Goal: Transaction & Acquisition: Purchase product/service

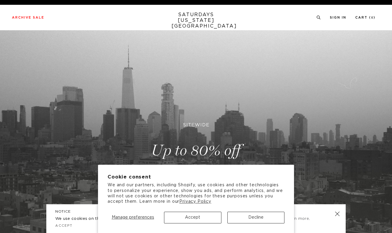
click at [205, 220] on button "Accept" at bounding box center [192, 217] width 57 height 12
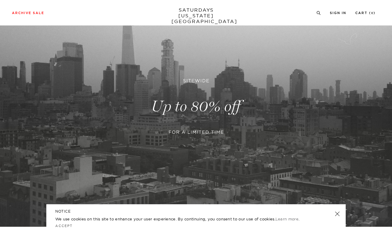
scroll to position [97, 0]
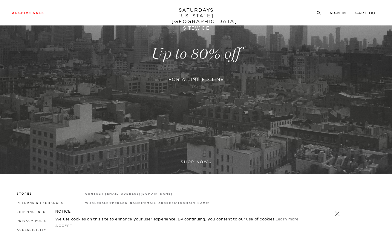
click at [199, 104] on link at bounding box center [196, 54] width 392 height 240
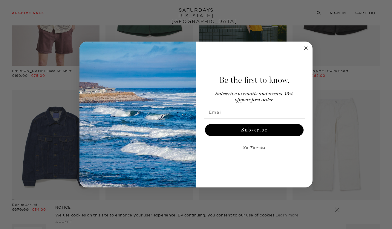
scroll to position [248, 1]
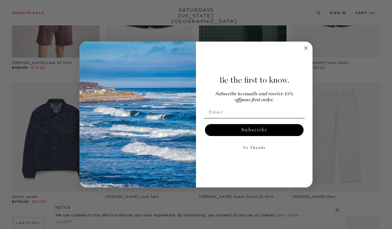
click at [307, 48] on icon "Close dialog" at bounding box center [306, 48] width 3 height 3
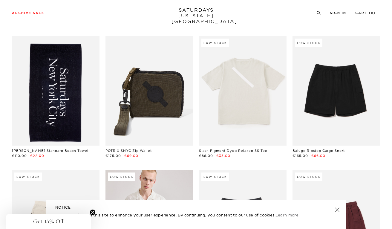
scroll to position [576, 3]
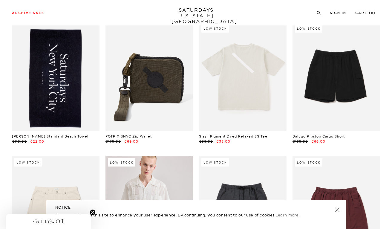
click at [60, 91] on link at bounding box center [56, 76] width 88 height 109
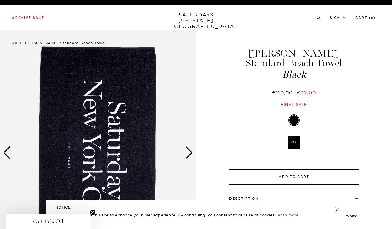
click at [260, 169] on button "Add to Cart" at bounding box center [294, 177] width 130 height 16
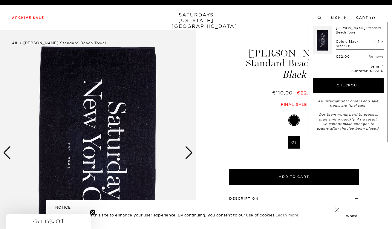
click at [14, 43] on link "All" at bounding box center [14, 43] width 5 height 4
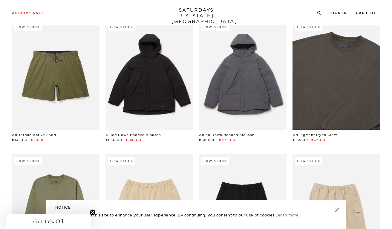
scroll to position [187, 1]
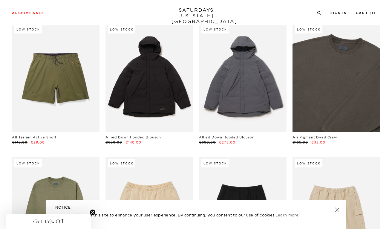
click at [322, 72] on link at bounding box center [337, 77] width 88 height 109
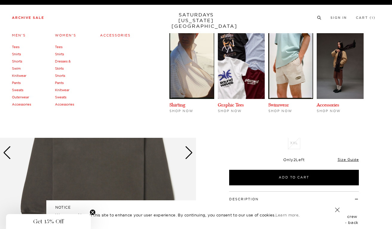
click at [31, 17] on link "Archive Sale" at bounding box center [28, 17] width 32 height 3
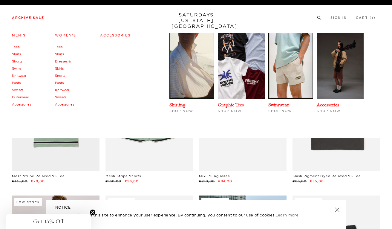
click at [16, 104] on link "Accessories" at bounding box center [21, 104] width 19 height 4
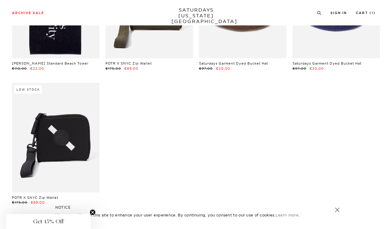
scroll to position [152, 0]
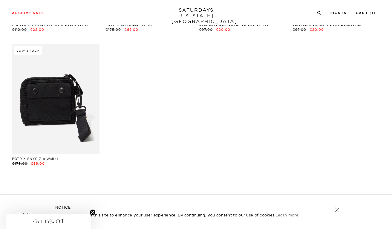
click at [62, 109] on link at bounding box center [56, 98] width 88 height 109
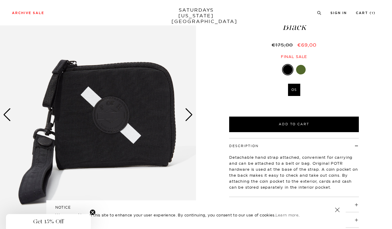
scroll to position [39, 0]
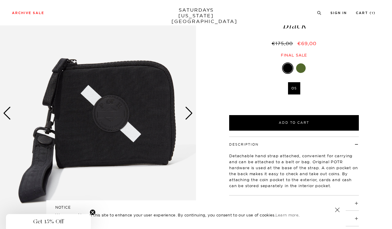
click at [191, 115] on div "Next slide" at bounding box center [189, 113] width 8 height 13
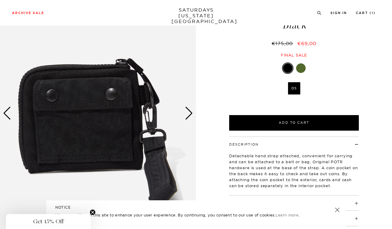
click at [191, 115] on div "Next slide" at bounding box center [189, 113] width 8 height 13
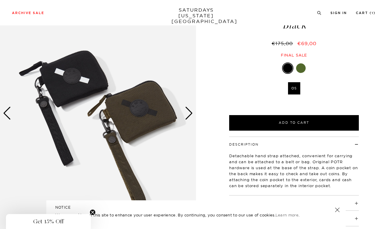
click at [191, 115] on div "Next slide" at bounding box center [189, 113] width 8 height 13
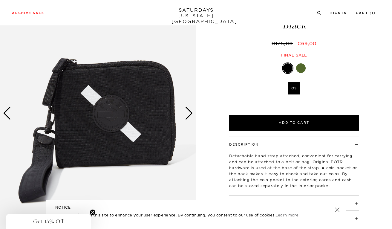
click at [191, 115] on div "Next slide" at bounding box center [189, 113] width 8 height 13
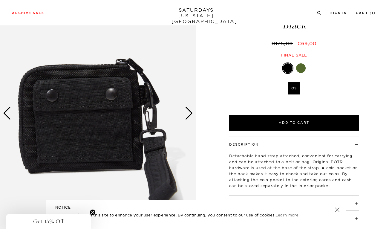
click at [191, 115] on div "Next slide" at bounding box center [189, 113] width 8 height 13
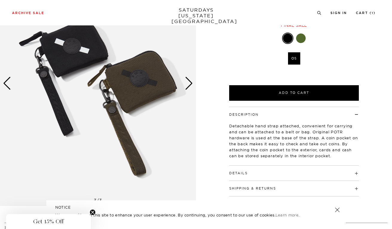
scroll to position [70, 1]
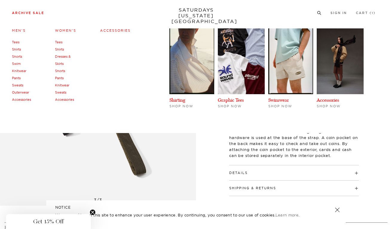
click at [15, 100] on link "Accessories" at bounding box center [21, 99] width 19 height 4
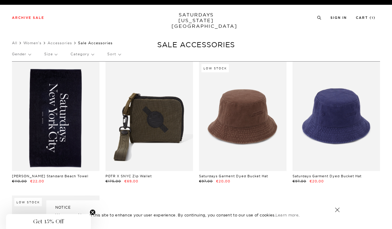
scroll to position [0, 0]
click at [13, 43] on link "All" at bounding box center [14, 43] width 5 height 4
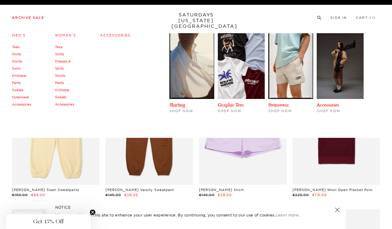
click at [65, 105] on link "Accessories" at bounding box center [64, 104] width 19 height 4
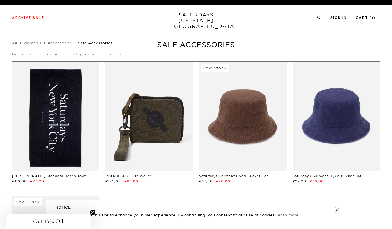
scroll to position [0, 1]
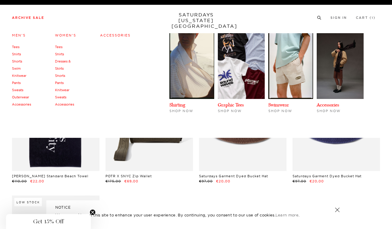
click at [109, 35] on link "Accessories" at bounding box center [115, 35] width 31 height 4
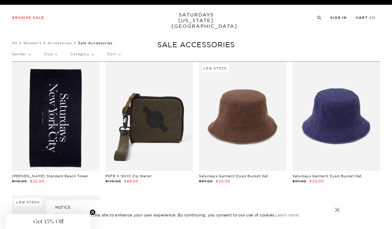
scroll to position [0, 1]
click at [13, 42] on link "All" at bounding box center [14, 43] width 5 height 4
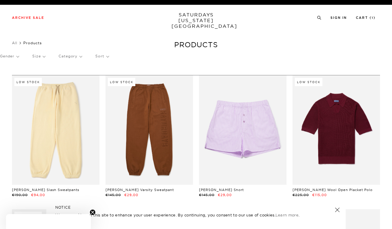
click at [41, 57] on p "Size" at bounding box center [38, 56] width 13 height 14
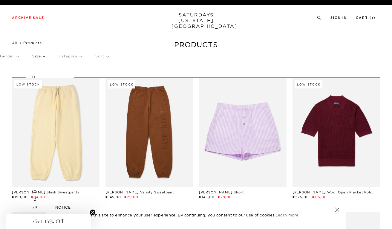
click at [42, 55] on p "Size" at bounding box center [38, 56] width 13 height 14
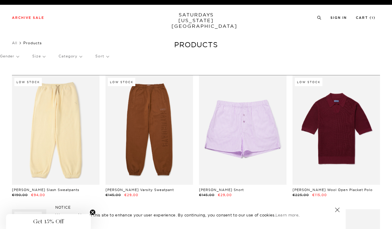
click at [42, 55] on p "Size" at bounding box center [38, 56] width 13 height 14
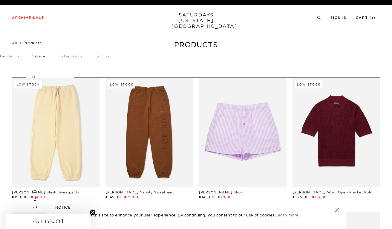
click at [42, 55] on p "Size" at bounding box center [38, 56] width 13 height 14
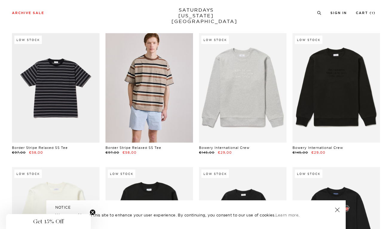
scroll to position [450, 0]
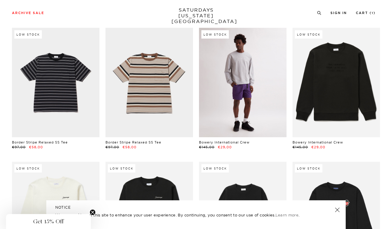
click at [243, 79] on link at bounding box center [243, 82] width 88 height 109
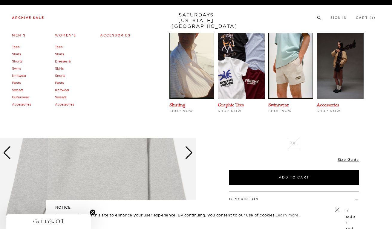
click at [16, 48] on link "Tees" at bounding box center [15, 47] width 7 height 4
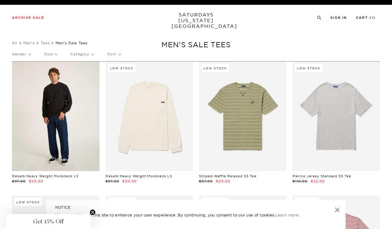
click at [63, 119] on link at bounding box center [56, 116] width 88 height 109
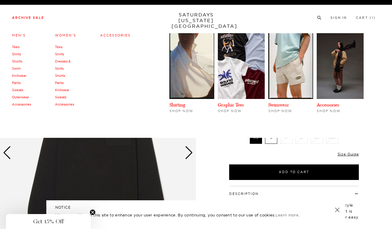
click at [29, 19] on link "Archive Sale" at bounding box center [28, 17] width 32 height 3
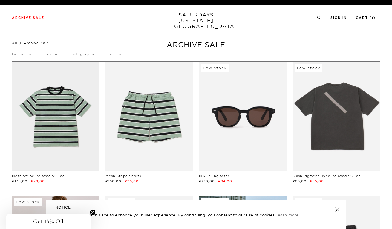
click at [56, 54] on p "Size" at bounding box center [50, 54] width 13 height 14
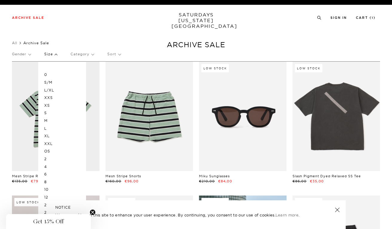
click at [49, 127] on p "L" at bounding box center [62, 129] width 36 height 8
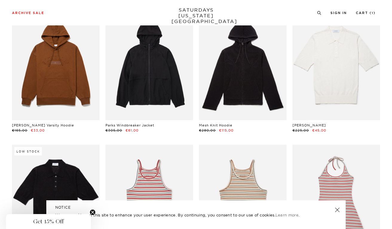
scroll to position [1812, 2]
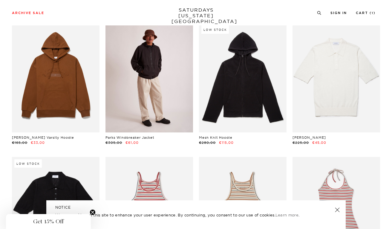
click at [154, 83] on link at bounding box center [150, 77] width 88 height 109
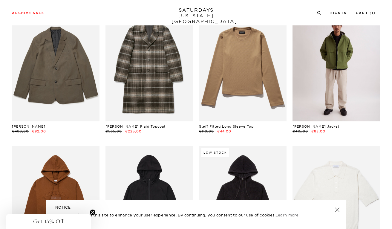
scroll to position [1673, 4]
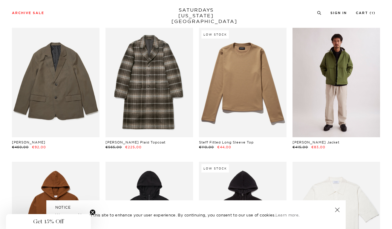
click at [325, 77] on link at bounding box center [337, 82] width 88 height 109
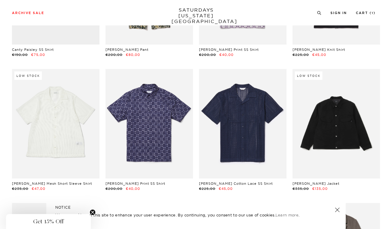
scroll to position [1358, 4]
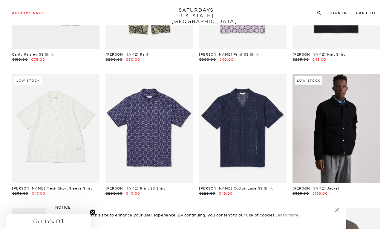
click at [327, 137] on link at bounding box center [337, 128] width 88 height 109
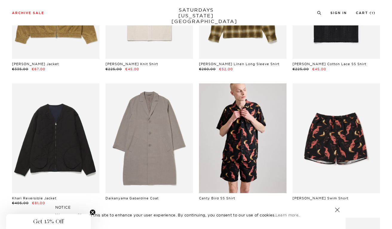
scroll to position [942, 1]
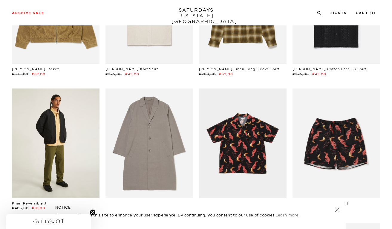
click at [59, 127] on link at bounding box center [56, 143] width 88 height 109
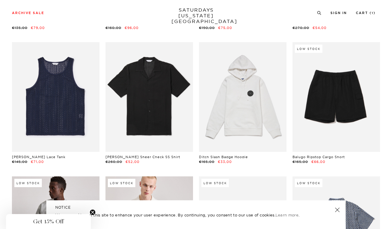
scroll to position [170, 0]
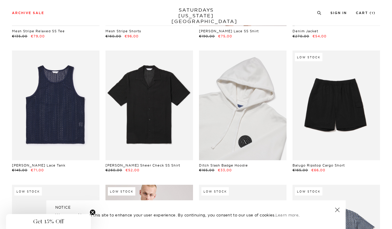
click at [243, 118] on link at bounding box center [243, 105] width 88 height 109
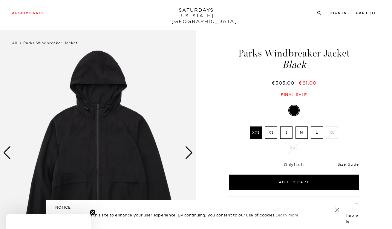
scroll to position [35, 0]
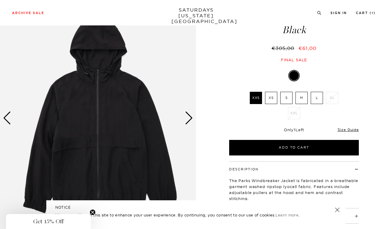
click at [192, 117] on div "Next slide" at bounding box center [189, 118] width 8 height 13
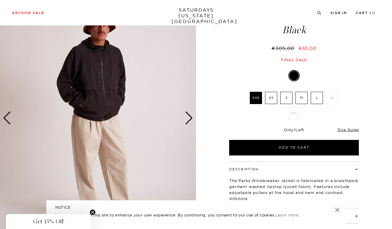
click at [192, 117] on div "Next slide" at bounding box center [189, 118] width 8 height 13
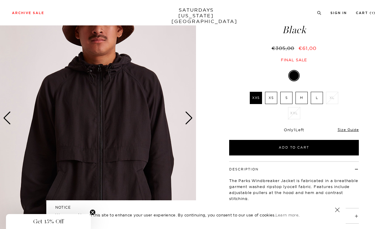
click at [192, 117] on div "Next slide" at bounding box center [189, 118] width 8 height 13
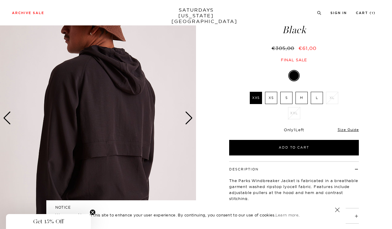
click at [192, 117] on div "Next slide" at bounding box center [189, 118] width 8 height 13
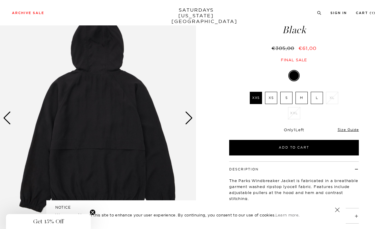
click at [192, 117] on div "Next slide" at bounding box center [189, 118] width 8 height 13
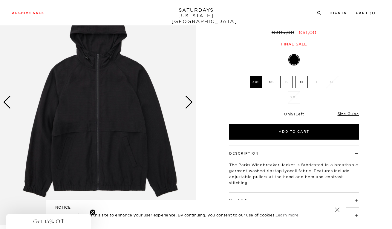
scroll to position [51, 1]
click at [188, 104] on div "Next slide" at bounding box center [189, 102] width 8 height 13
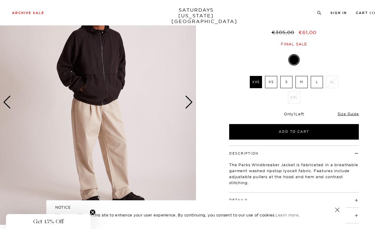
click at [188, 104] on div "Next slide" at bounding box center [189, 102] width 8 height 13
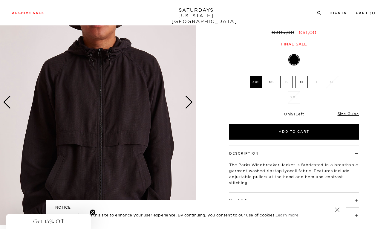
click at [315, 82] on label "L" at bounding box center [317, 82] width 12 height 12
click at [0, 0] on input "L" at bounding box center [0, 0] width 0 height 0
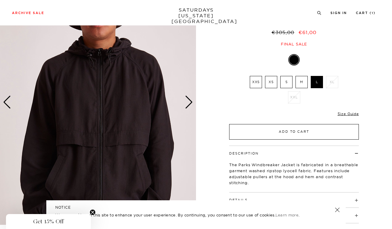
click at [298, 127] on button "Add to Cart" at bounding box center [294, 132] width 130 height 16
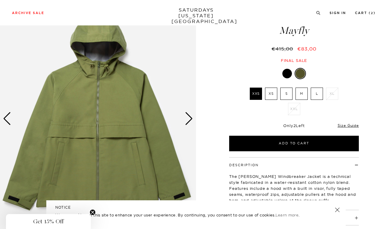
scroll to position [37, 0]
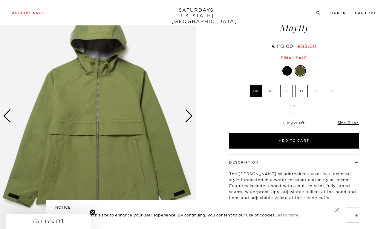
click at [187, 115] on div "Next slide" at bounding box center [189, 115] width 8 height 13
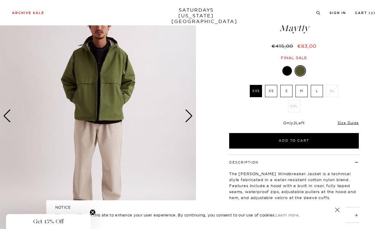
click at [187, 115] on div "Next slide" at bounding box center [189, 115] width 8 height 13
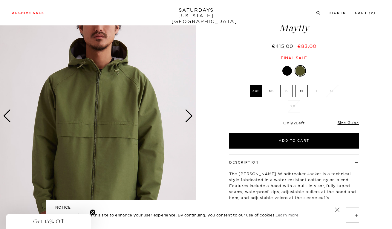
click at [187, 115] on div "Next slide" at bounding box center [189, 115] width 8 height 13
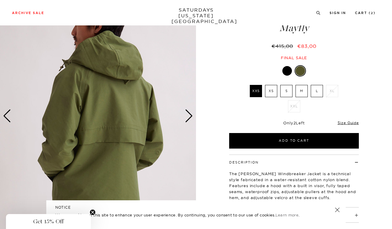
click at [187, 115] on div "Next slide" at bounding box center [189, 115] width 8 height 13
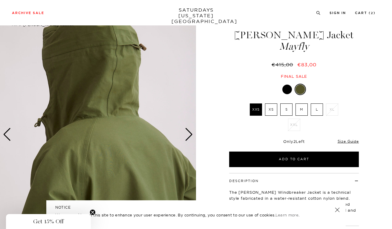
scroll to position [39, 0]
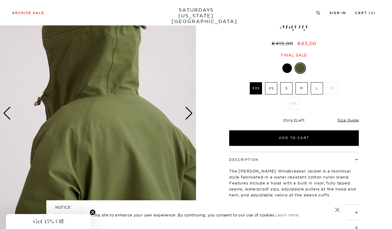
click at [191, 115] on div "Next slide" at bounding box center [189, 113] width 8 height 13
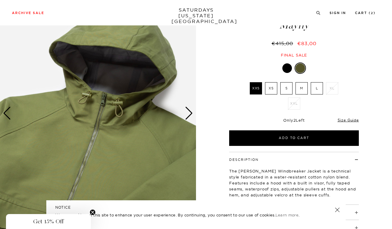
click at [189, 113] on div "Next slide" at bounding box center [189, 113] width 8 height 13
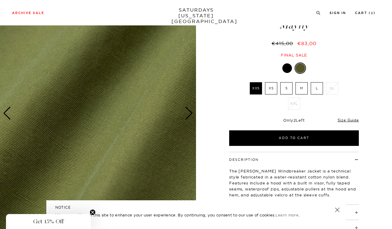
click at [189, 113] on div "Next slide" at bounding box center [189, 113] width 8 height 13
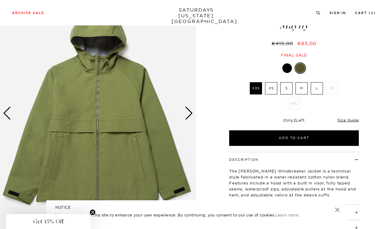
click at [189, 113] on div "Next slide" at bounding box center [189, 113] width 8 height 13
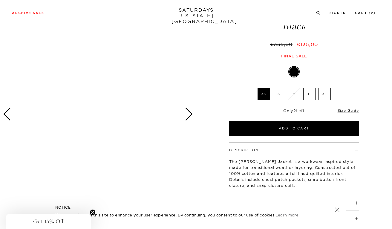
scroll to position [39, 0]
click at [190, 114] on div "Next slide" at bounding box center [189, 113] width 8 height 13
click at [62, 222] on span "Get 15% Off" at bounding box center [48, 221] width 31 height 7
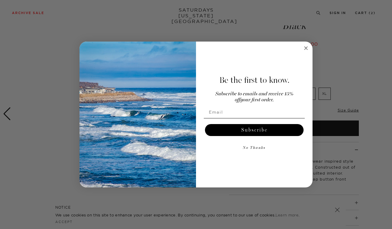
click at [306, 49] on icon "Close dialog" at bounding box center [306, 48] width 3 height 3
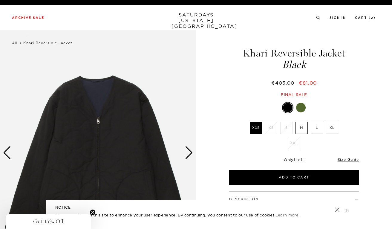
click at [189, 154] on div "Next slide" at bounding box center [189, 152] width 8 height 13
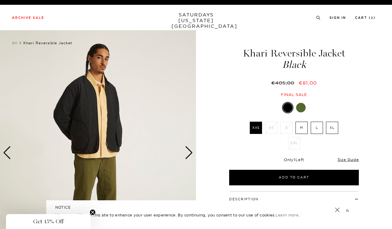
click at [189, 154] on div "Next slide" at bounding box center [189, 152] width 8 height 13
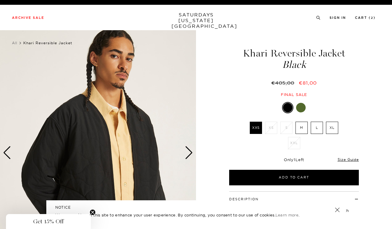
click at [189, 154] on div "Next slide" at bounding box center [189, 152] width 8 height 13
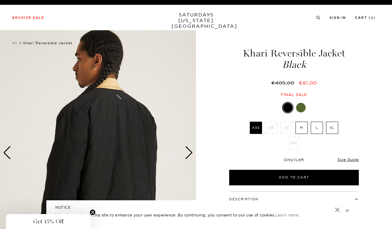
click at [189, 154] on div "Next slide" at bounding box center [189, 152] width 8 height 13
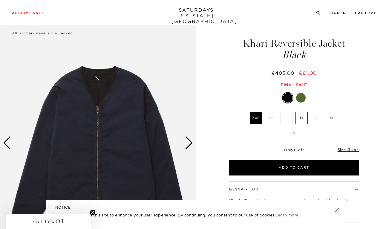
scroll to position [6, 1]
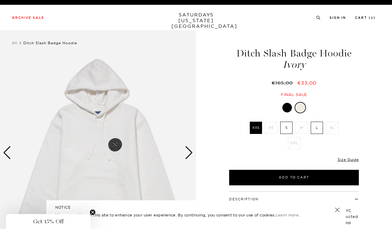
click at [287, 108] on div at bounding box center [288, 108] width 10 height 10
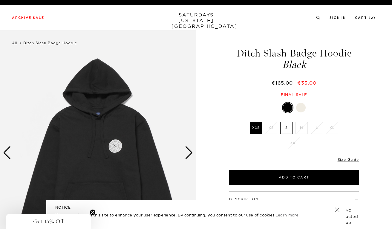
click at [298, 107] on div at bounding box center [301, 108] width 10 height 10
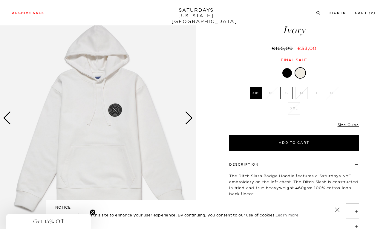
click at [189, 119] on div "Next slide" at bounding box center [189, 118] width 8 height 13
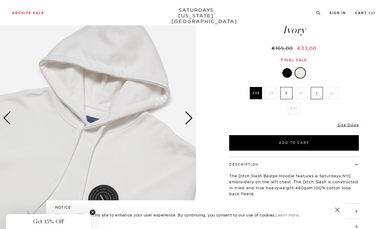
click at [189, 119] on div "Next slide" at bounding box center [189, 118] width 8 height 13
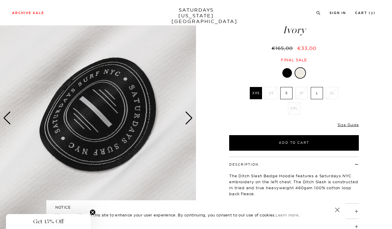
click at [189, 119] on div "Next slide" at bounding box center [189, 118] width 8 height 13
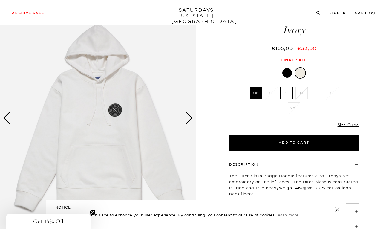
click at [189, 119] on div "Next slide" at bounding box center [189, 118] width 8 height 13
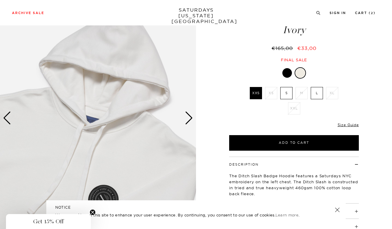
click at [189, 119] on div "Next slide" at bounding box center [189, 118] width 8 height 13
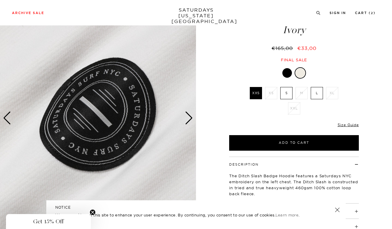
click at [189, 119] on div "Next slide" at bounding box center [189, 118] width 8 height 13
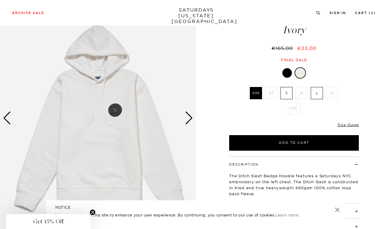
click at [189, 119] on div "Next slide" at bounding box center [189, 118] width 8 height 13
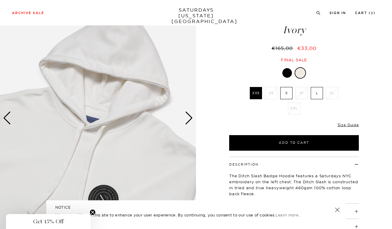
click at [189, 119] on div "Next slide" at bounding box center [189, 118] width 8 height 13
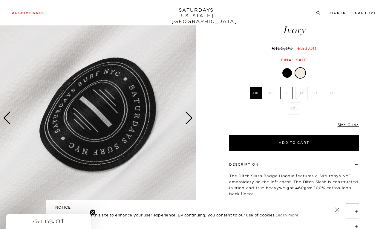
click at [189, 119] on div "Next slide" at bounding box center [189, 118] width 8 height 13
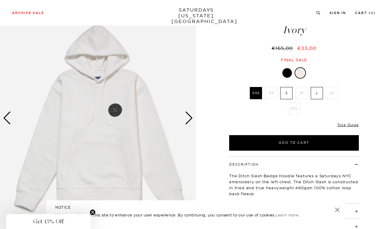
click at [189, 119] on div "Next slide" at bounding box center [189, 118] width 8 height 13
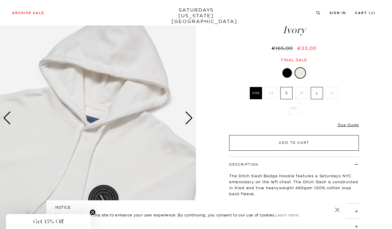
click at [253, 146] on button "Add to Cart" at bounding box center [294, 143] width 130 height 16
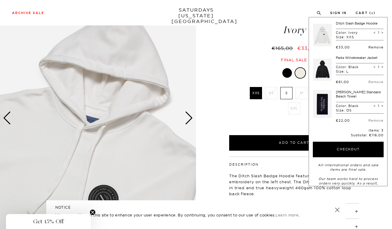
click at [371, 47] on link "Remove" at bounding box center [376, 47] width 15 height 4
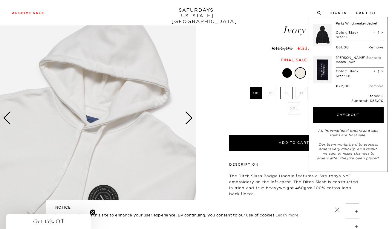
click at [375, 46] on link "Remove" at bounding box center [376, 47] width 15 height 4
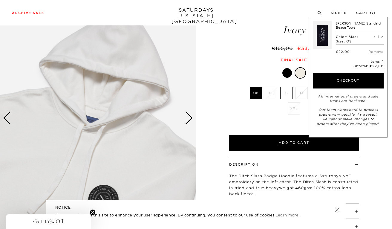
click at [271, 116] on ul "XXS XS S M L XL XXL" at bounding box center [294, 102] width 93 height 31
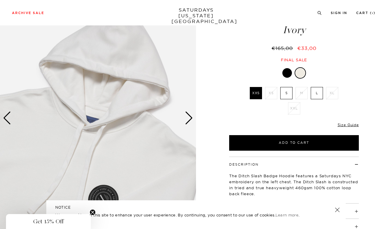
click at [316, 94] on label "L" at bounding box center [317, 93] width 12 height 12
click at [0, 0] on input "L" at bounding box center [0, 0] width 0 height 0
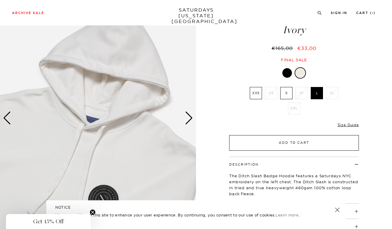
click at [276, 146] on button "Add to Cart" at bounding box center [294, 143] width 130 height 16
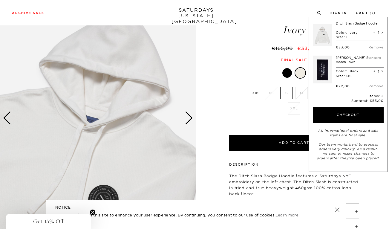
click at [233, 118] on div "Ivory XXS XS S M L XL XXL XXS S" at bounding box center [294, 108] width 150 height 83
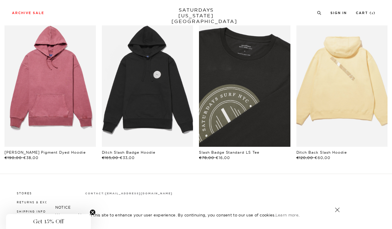
scroll to position [306, 0]
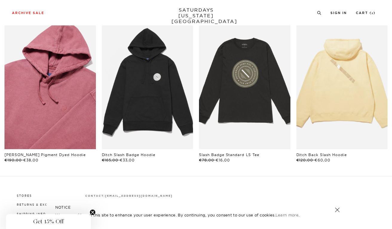
click at [65, 76] on link "files/BBM64270_sub07.jpg" at bounding box center [50, 80] width 92 height 137
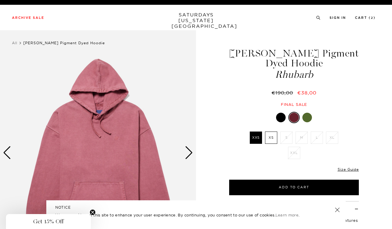
click at [282, 118] on div at bounding box center [281, 118] width 10 height 10
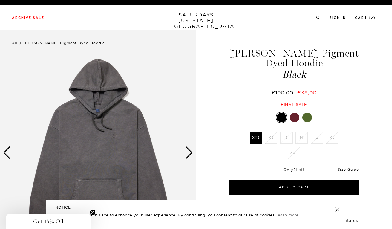
click at [305, 117] on div at bounding box center [308, 118] width 10 height 10
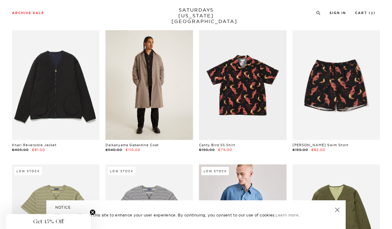
scroll to position [1000, 1]
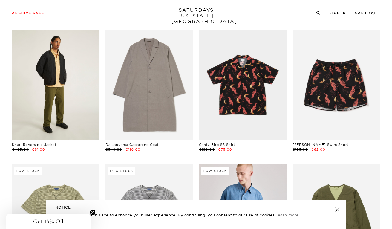
click at [59, 94] on link at bounding box center [56, 84] width 88 height 109
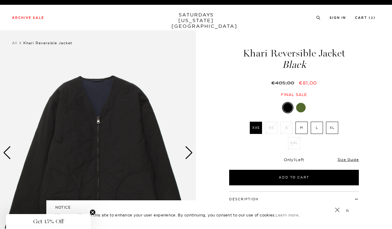
click at [318, 125] on label "L" at bounding box center [317, 128] width 12 height 12
click at [0, 0] on input "L" at bounding box center [0, 0] width 0 height 0
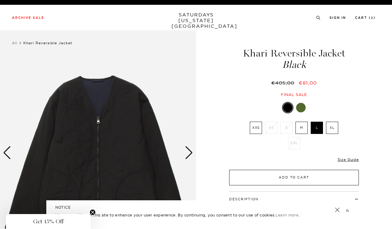
click at [284, 175] on button "Add to Cart" at bounding box center [294, 178] width 130 height 16
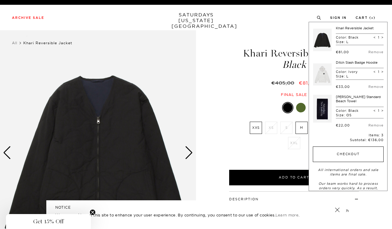
click at [341, 154] on button "Checkout" at bounding box center [348, 155] width 71 height 16
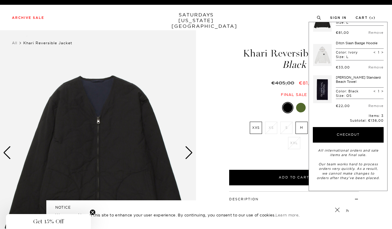
scroll to position [19, 0]
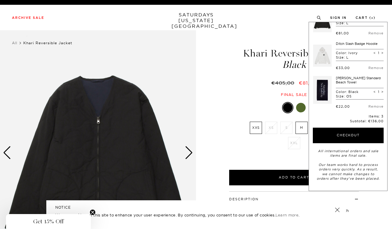
click at [62, 220] on span "Get 15% Off" at bounding box center [48, 221] width 31 height 7
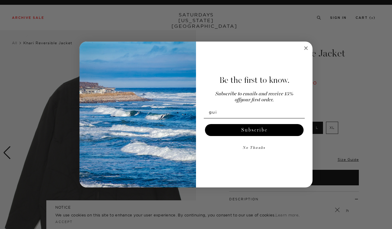
scroll to position [0, 0]
type input "guillaume.cordellier@gmail.com"
click at [235, 132] on button "Subscribe" at bounding box center [254, 130] width 99 height 12
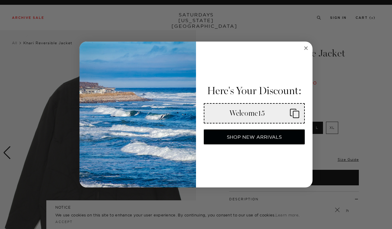
click at [284, 117] on div "Welcome15" at bounding box center [247, 113] width 76 height 9
click at [275, 137] on button "SHOP NEW ARRIVALS" at bounding box center [254, 136] width 101 height 15
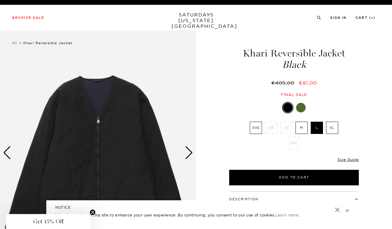
scroll to position [9, 0]
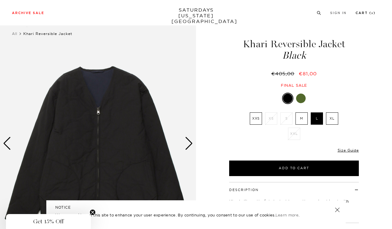
click at [363, 13] on link "Cart ( 3 )" at bounding box center [366, 12] width 20 height 3
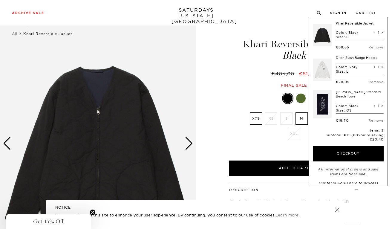
scroll to position [0, 0]
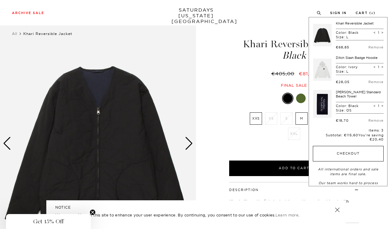
click at [338, 156] on button "Checkout" at bounding box center [348, 154] width 71 height 16
